Goal: Browse casually

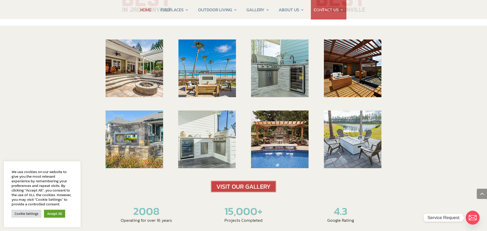
scroll to position [756, 0]
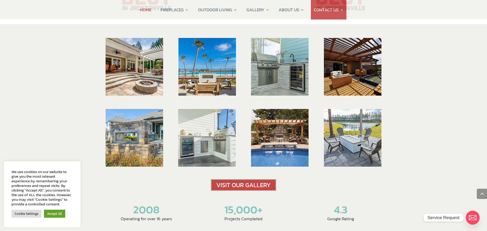
drag, startPoint x: 275, startPoint y: 158, endPoint x: 290, endPoint y: 158, distance: 15.1
click at [276, 179] on img at bounding box center [243, 185] width 65 height 12
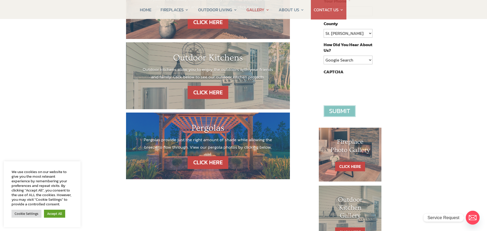
scroll to position [156, 0]
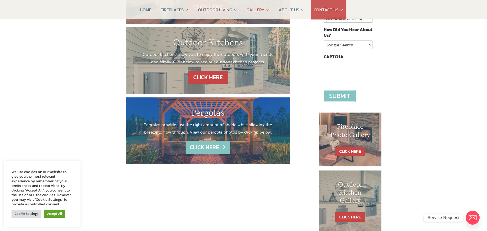
click at [220, 147] on link "CLICK HERE" at bounding box center [208, 147] width 45 height 13
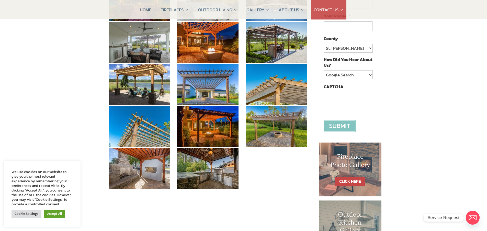
scroll to position [127, 0]
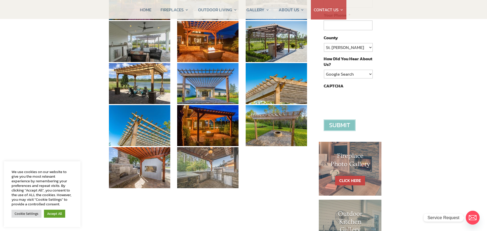
click at [210, 155] on img at bounding box center [207, 167] width 61 height 41
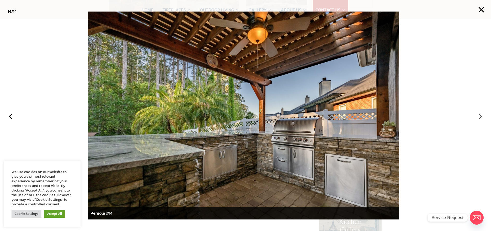
click at [480, 115] on button "›" at bounding box center [480, 115] width 11 height 11
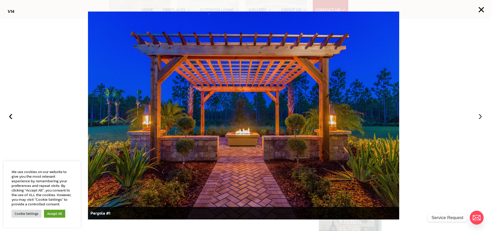
click at [481, 117] on button "›" at bounding box center [480, 115] width 11 height 11
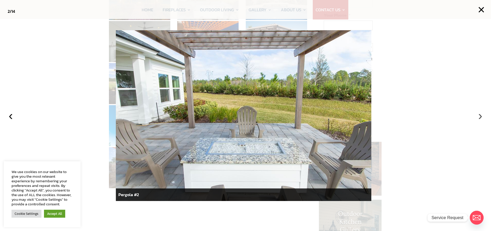
click at [478, 116] on button "›" at bounding box center [480, 115] width 11 height 11
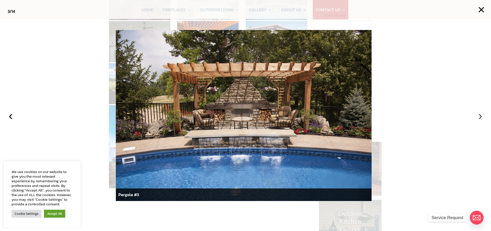
click at [478, 116] on button "›" at bounding box center [480, 115] width 11 height 11
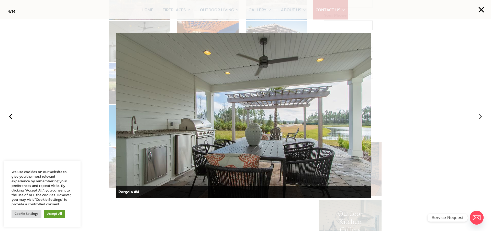
click at [477, 113] on button "›" at bounding box center [480, 115] width 11 height 11
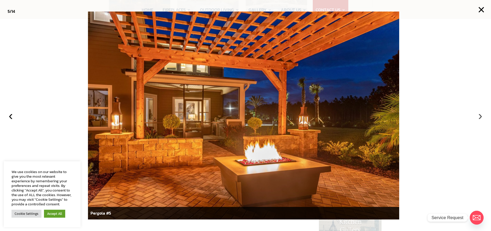
click at [476, 113] on button "›" at bounding box center [480, 115] width 11 height 11
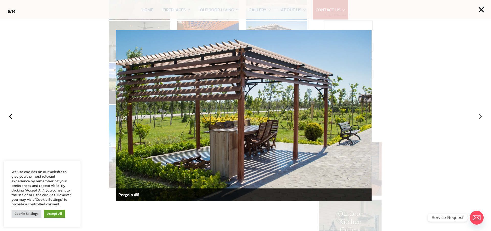
click at [481, 116] on button "›" at bounding box center [480, 115] width 11 height 11
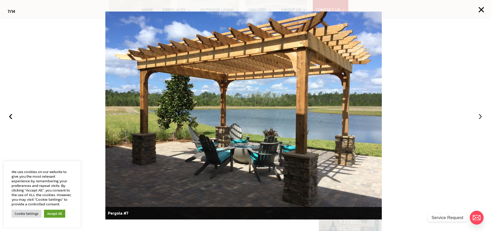
click at [481, 116] on button "›" at bounding box center [480, 115] width 11 height 11
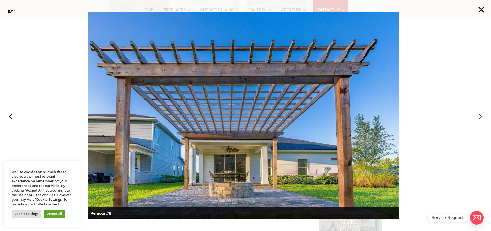
click at [482, 115] on button "›" at bounding box center [480, 115] width 11 height 11
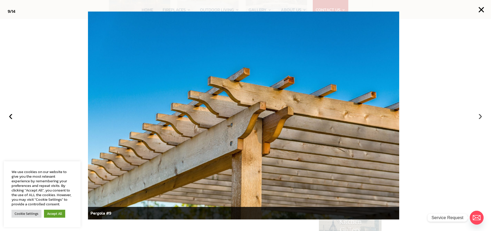
click at [478, 110] on button "›" at bounding box center [480, 115] width 11 height 11
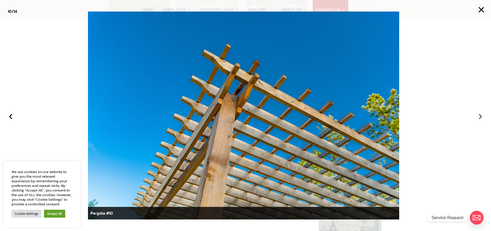
click at [481, 114] on button "›" at bounding box center [480, 115] width 11 height 11
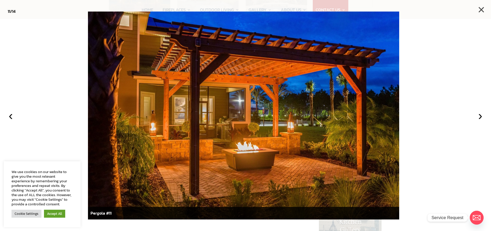
click at [481, 9] on button "×" at bounding box center [481, 9] width 11 height 11
